Goal: Transaction & Acquisition: Purchase product/service

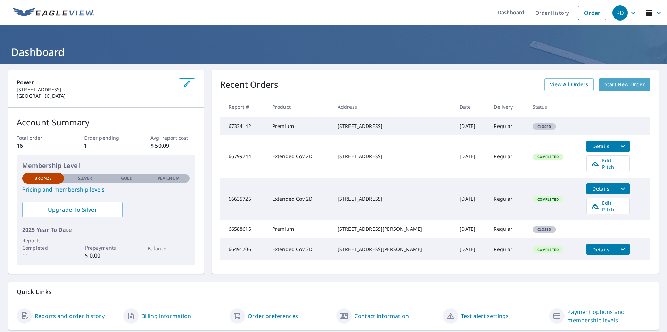
click at [627, 86] on span "Start New Order" at bounding box center [625, 84] width 40 height 9
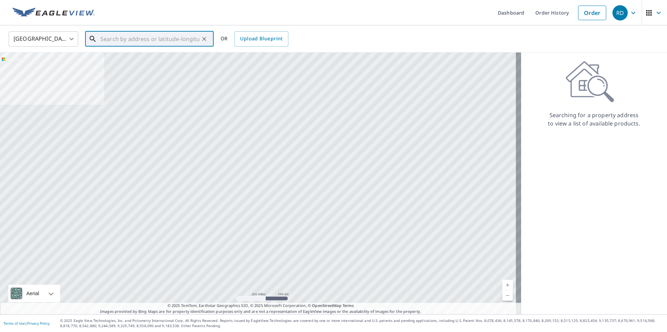
click at [131, 39] on input "text" at bounding box center [149, 38] width 99 height 19
paste input "[STREET_ADDRESS]"
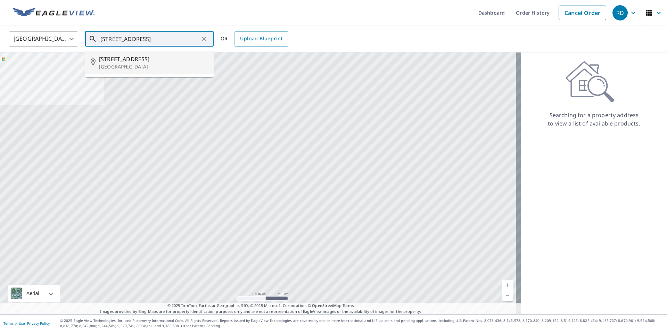
click at [133, 61] on span "[STREET_ADDRESS]" at bounding box center [153, 59] width 109 height 8
type input "[STREET_ADDRESS]"
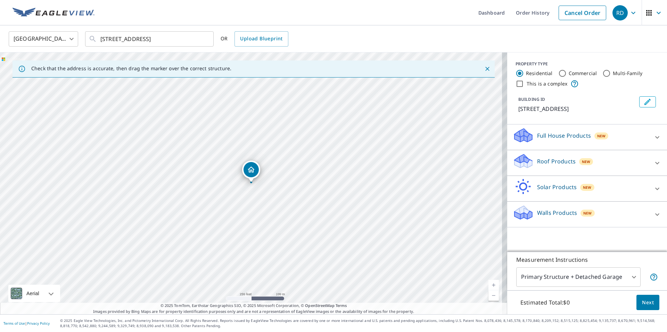
click at [526, 162] on icon at bounding box center [524, 163] width 18 height 8
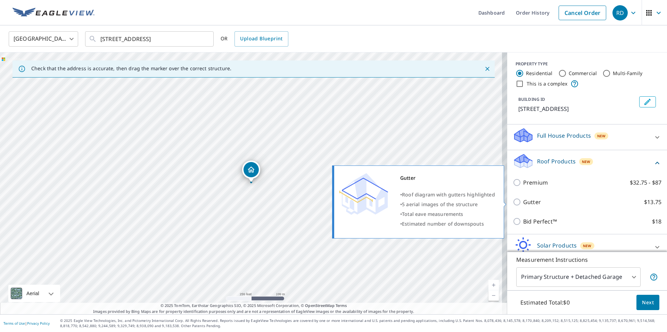
click at [513, 205] on input "Gutter $13.75" at bounding box center [518, 202] width 10 height 8
checkbox input "true"
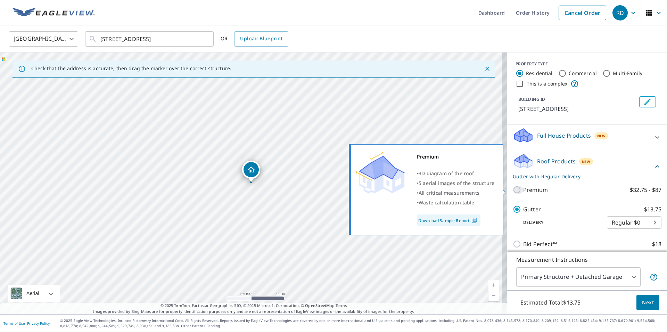
click at [514, 190] on input "Premium $32.75 - $87" at bounding box center [518, 190] width 10 height 8
checkbox input "true"
checkbox input "false"
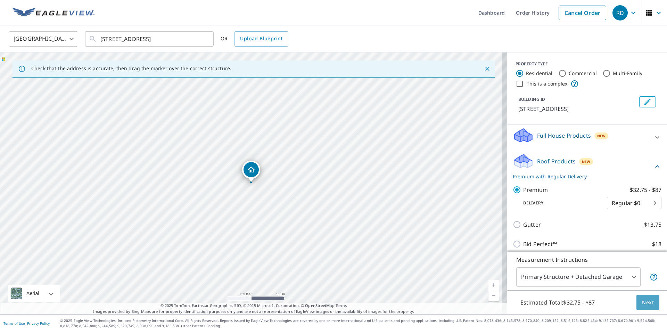
click at [647, 303] on span "Next" at bounding box center [648, 302] width 12 height 9
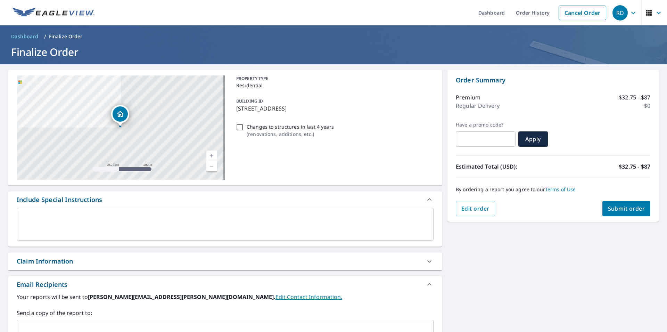
click at [614, 211] on span "Submit order" at bounding box center [626, 209] width 37 height 8
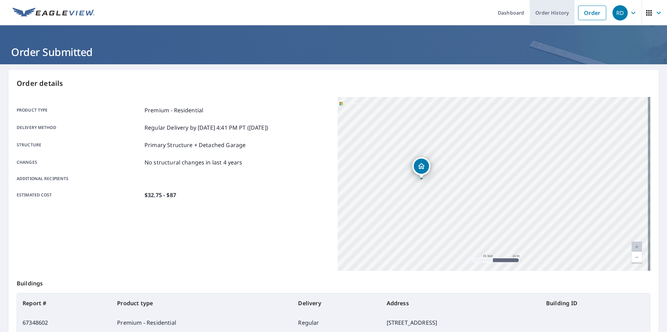
click at [542, 15] on link "Order History" at bounding box center [552, 12] width 45 height 25
